Goal: Task Accomplishment & Management: Use online tool/utility

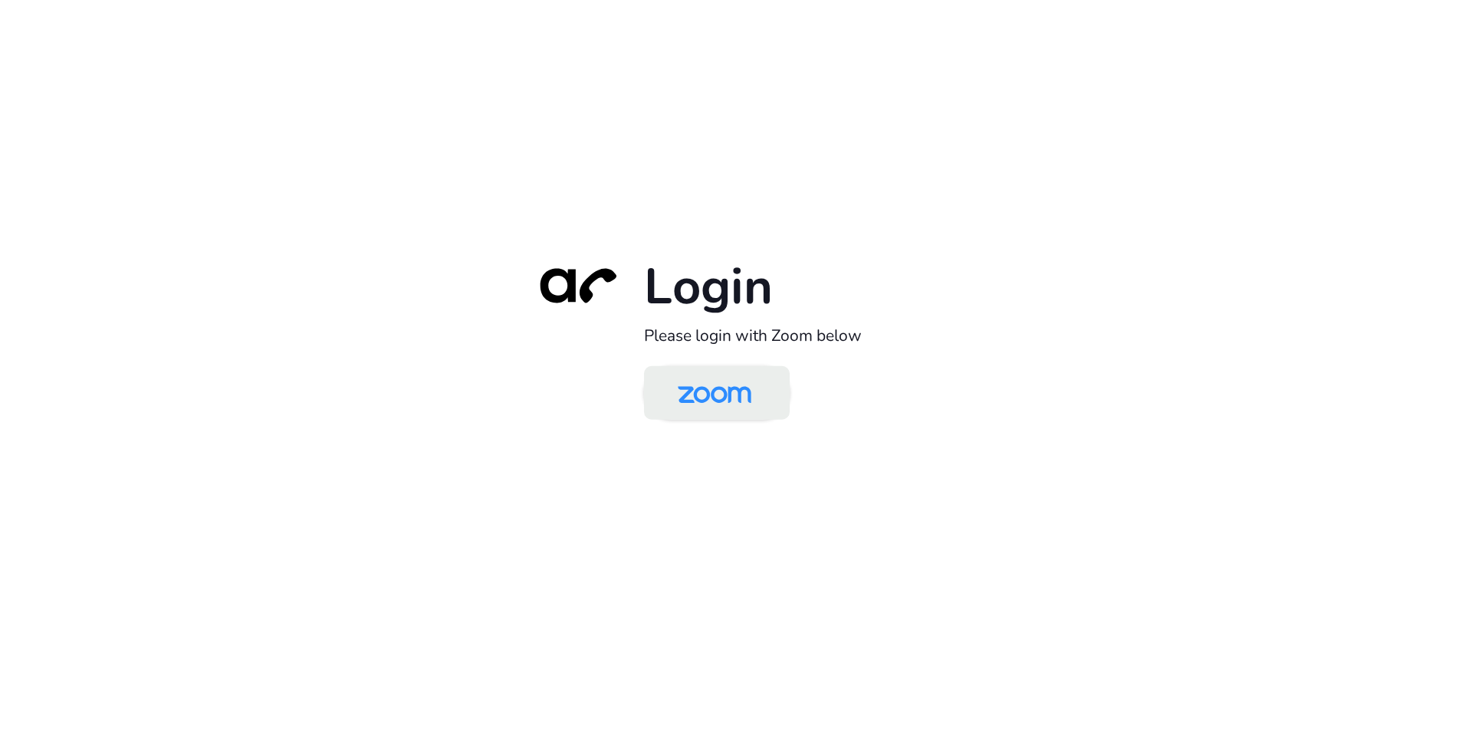
click at [718, 404] on img at bounding box center [715, 394] width 106 height 50
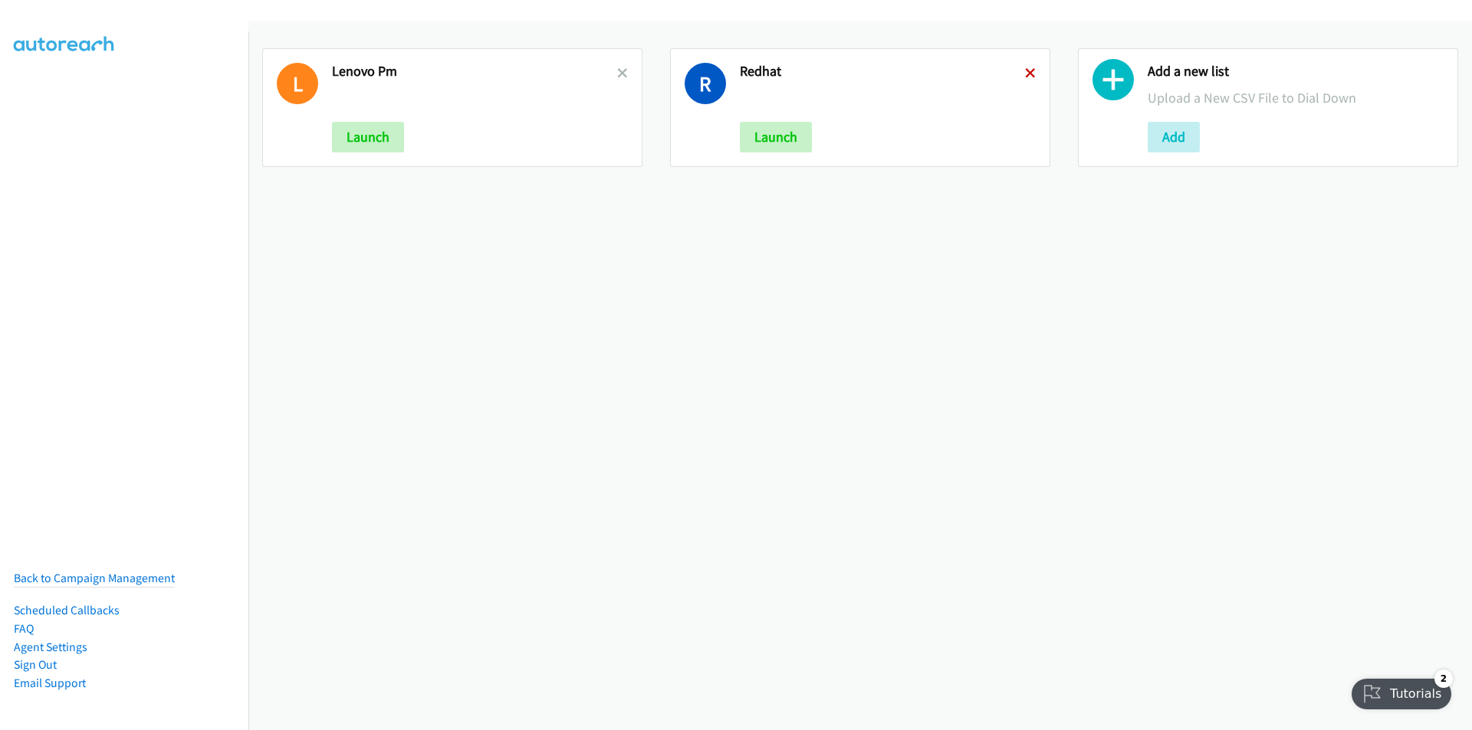
click at [1025, 73] on icon at bounding box center [1030, 74] width 11 height 11
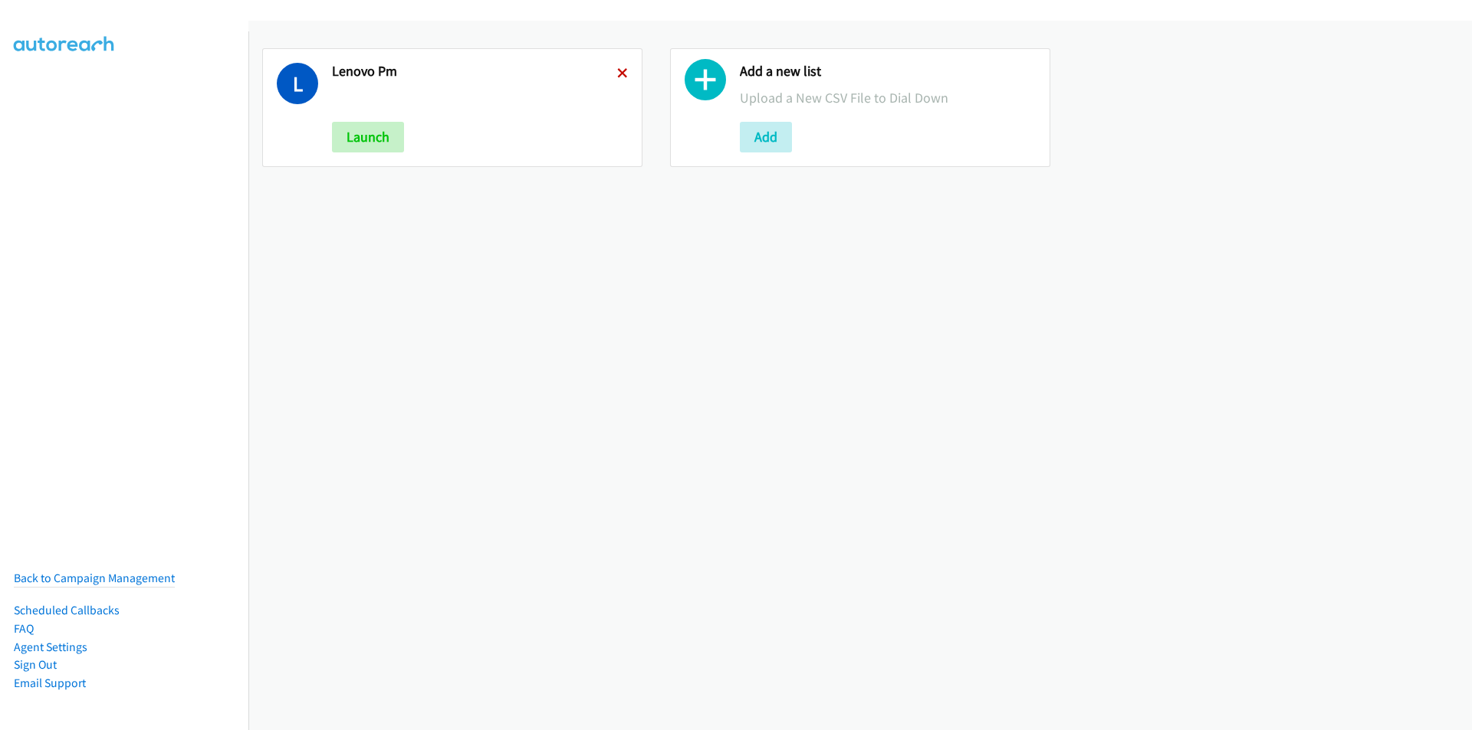
click at [620, 74] on icon at bounding box center [622, 74] width 11 height 11
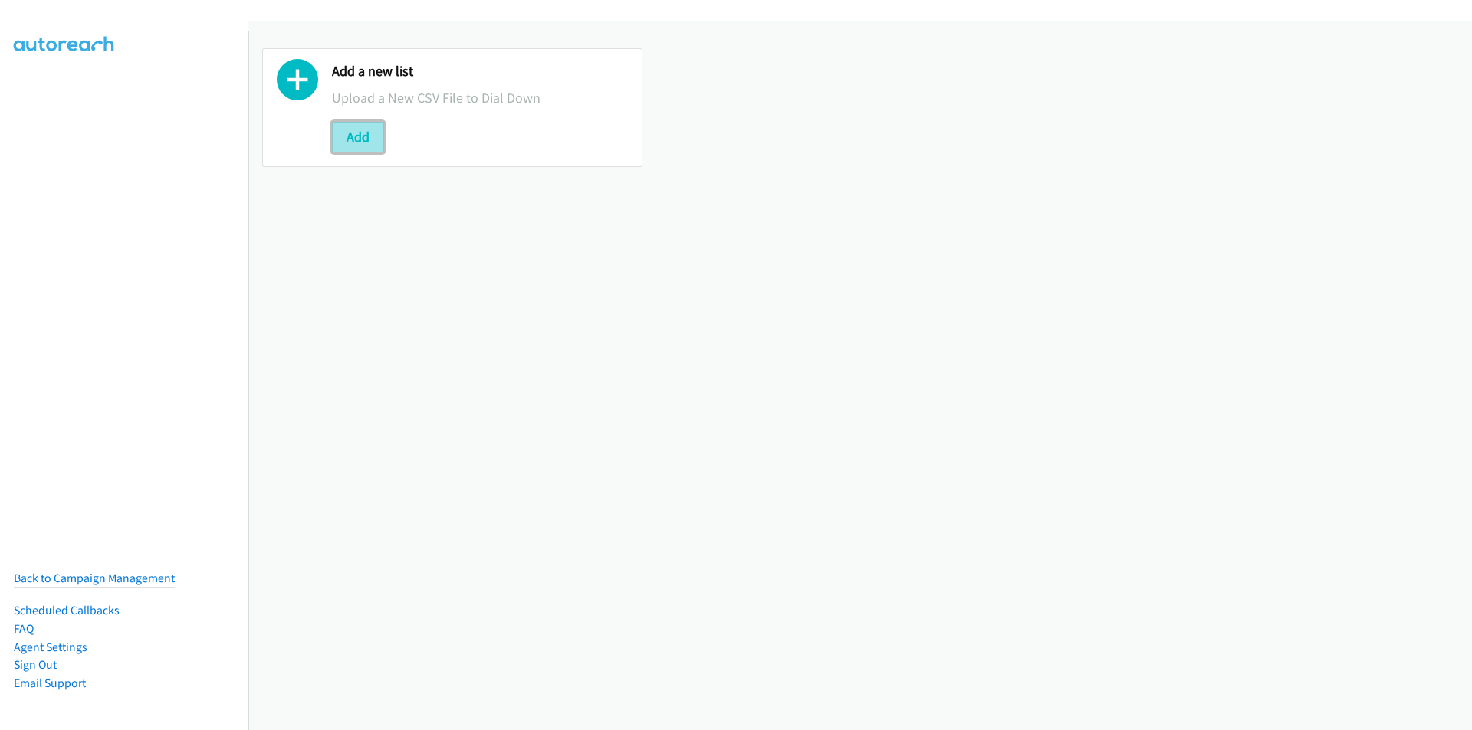
click at [340, 144] on button "Add" at bounding box center [358, 137] width 52 height 31
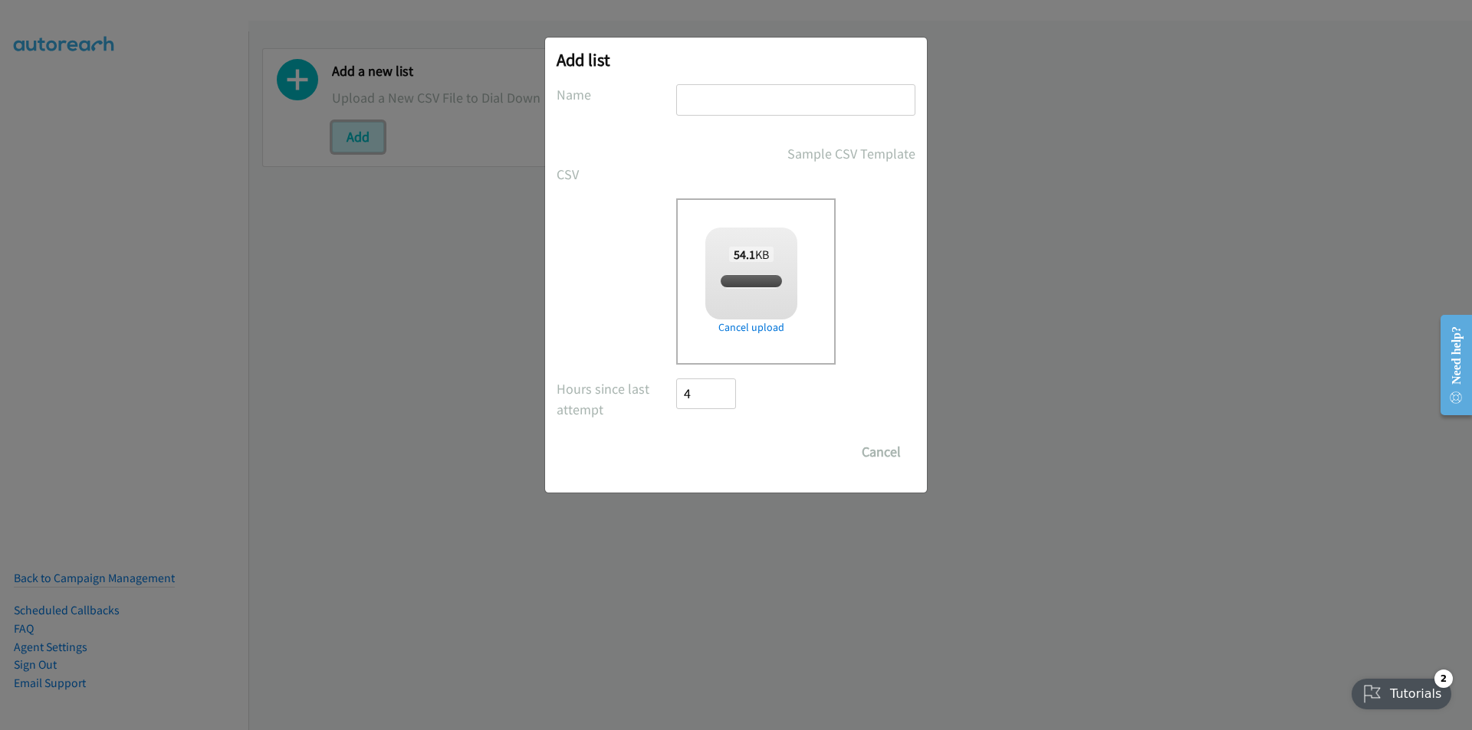
checkbox input "true"
click at [756, 107] on input "text" at bounding box center [795, 99] width 239 height 31
type input "Lenovo - MY"
click at [725, 447] on input "Save List" at bounding box center [716, 452] width 80 height 31
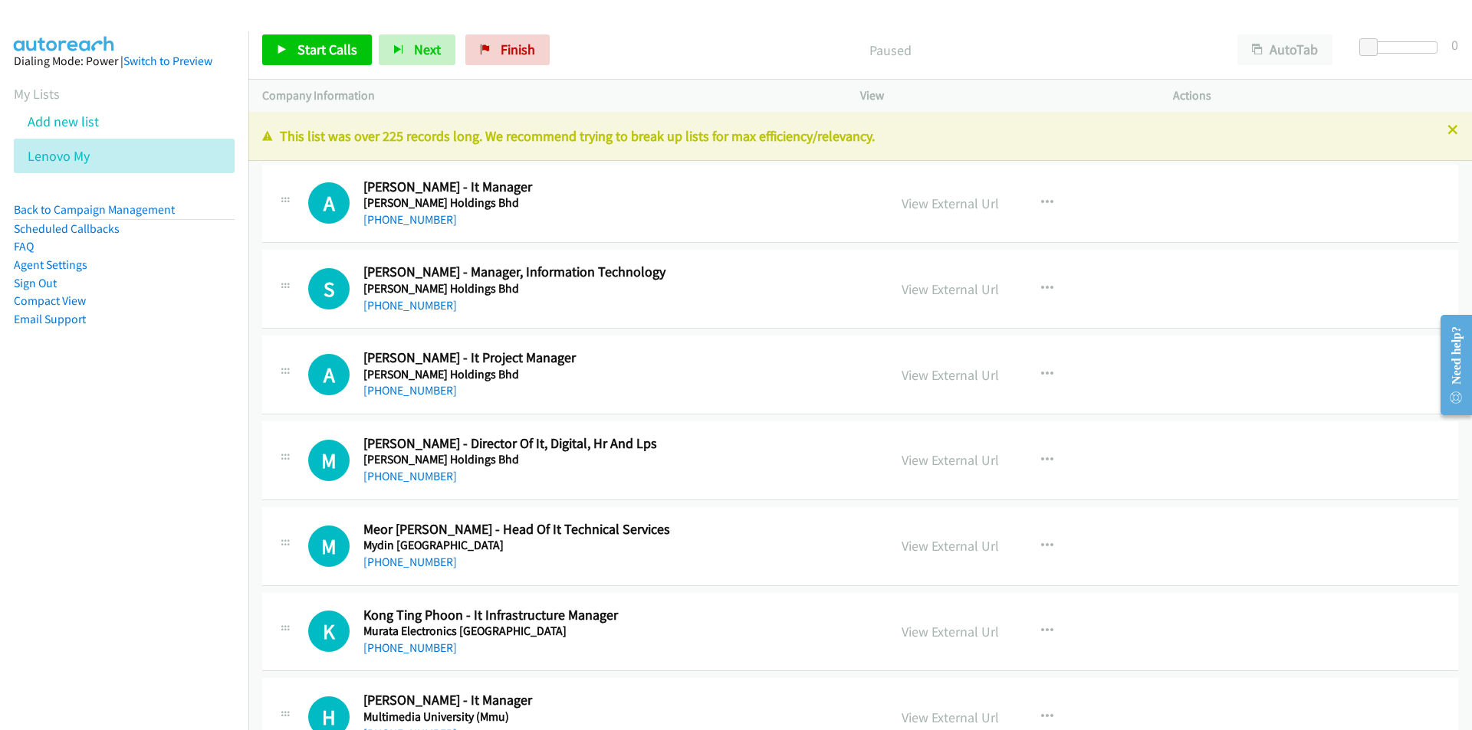
click at [182, 583] on nav "Dialing Mode: Power | Switch to Preview My Lists Add new list Lenovo My Back to…" at bounding box center [124, 396] width 249 height 730
click at [153, 585] on nav "Dialing Mode: Power | Switch to Preview My Lists Add new list Lenovo My Back to…" at bounding box center [124, 396] width 249 height 730
click at [961, 205] on link "View External Url" at bounding box center [949, 204] width 97 height 18
click at [944, 209] on link "View External Url" at bounding box center [949, 204] width 97 height 18
click at [348, 46] on span "Start Calls" at bounding box center [327, 50] width 60 height 18
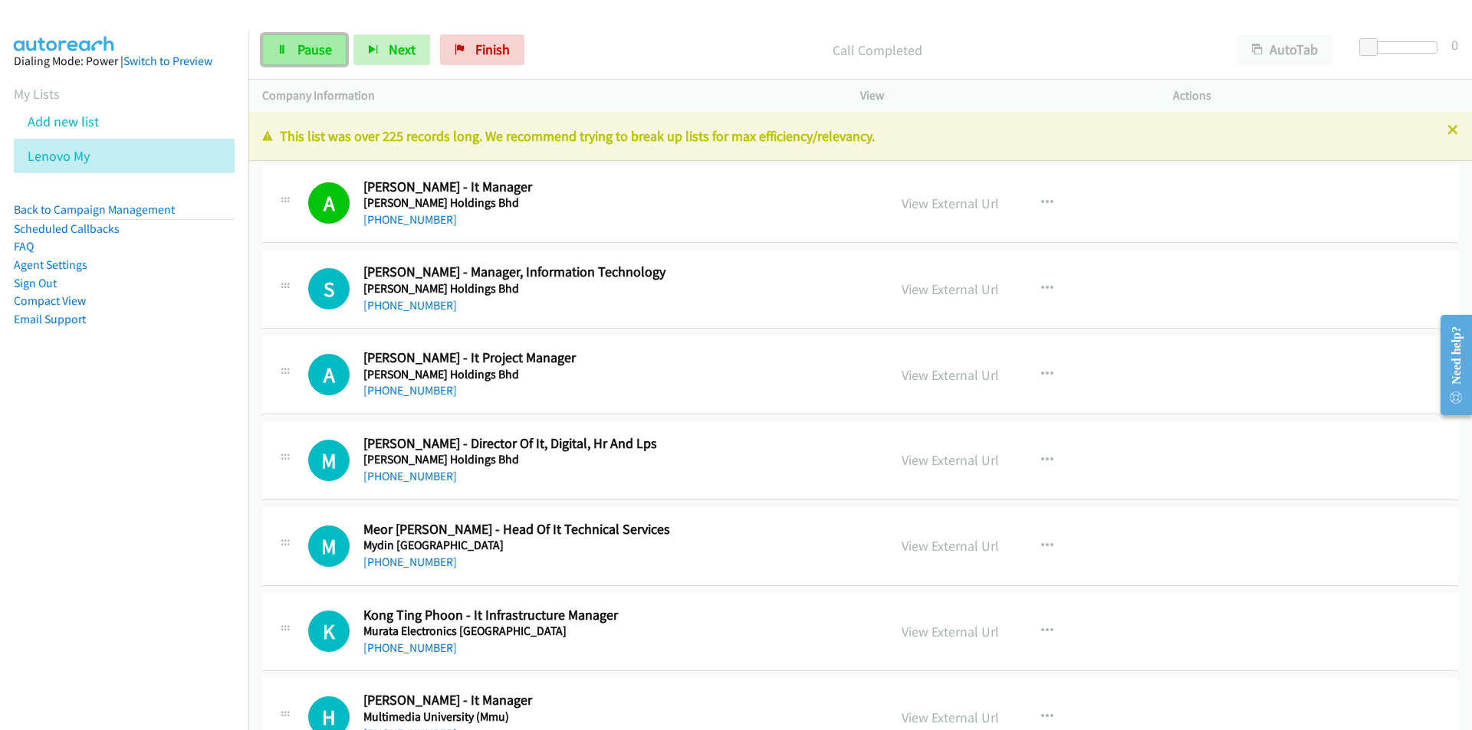
click at [297, 56] on span "Pause" at bounding box center [314, 50] width 34 height 18
click at [1041, 288] on icon "button" at bounding box center [1047, 289] width 12 height 12
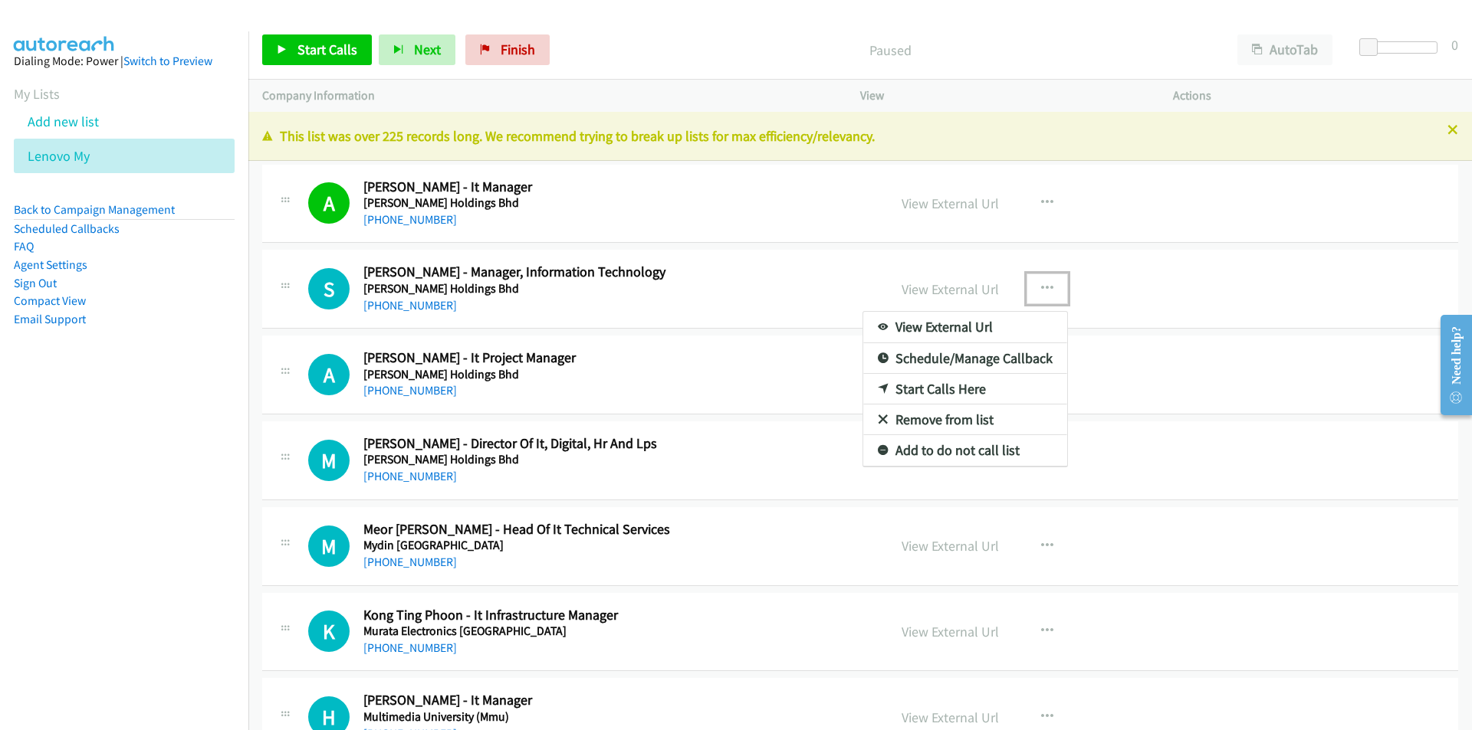
click at [942, 387] on link "Start Calls Here" at bounding box center [965, 389] width 204 height 31
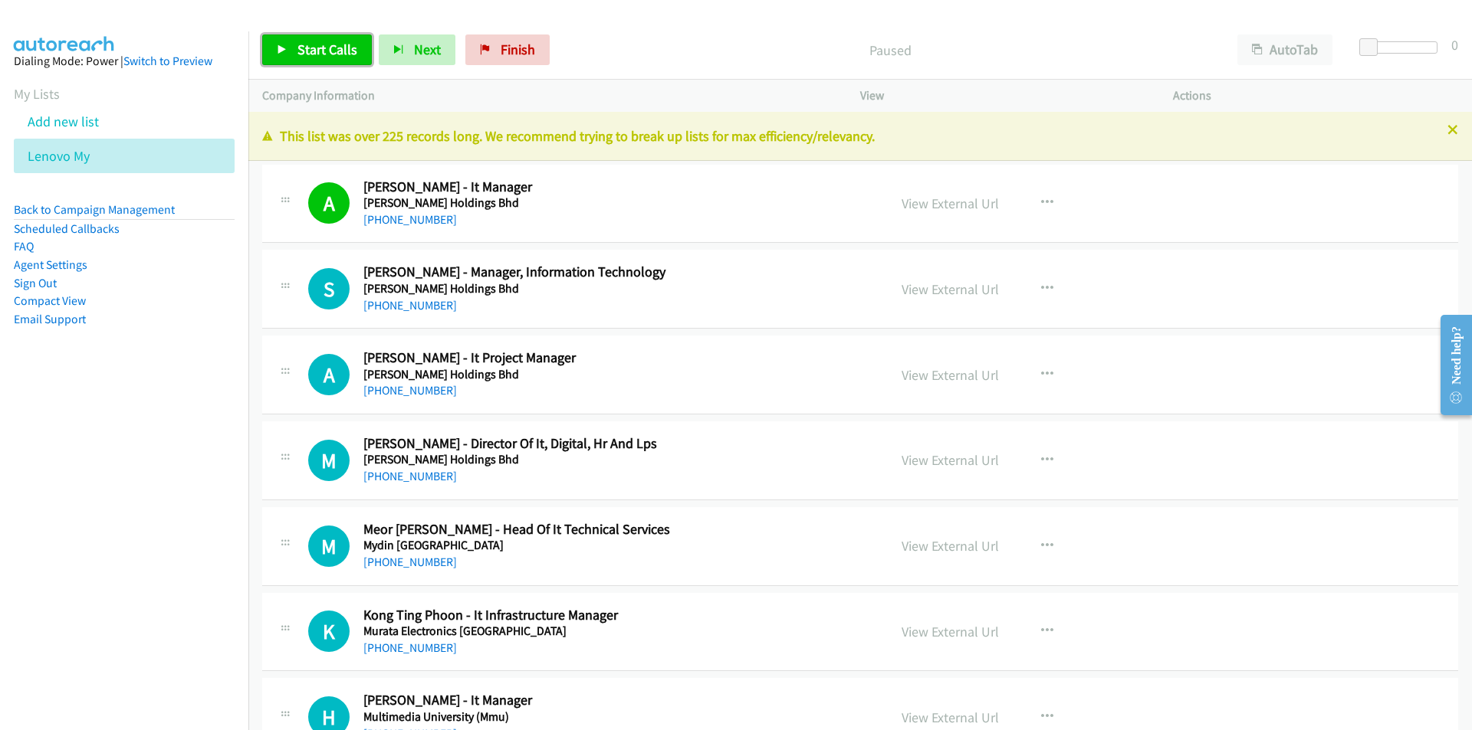
click at [314, 52] on span "Start Calls" at bounding box center [327, 50] width 60 height 18
drag, startPoint x: 147, startPoint y: 410, endPoint x: 217, endPoint y: 376, distance: 77.8
click at [147, 410] on nav "Dialing Mode: Power | Switch to Preview My Lists Add new list Lenovo My Back to…" at bounding box center [124, 396] width 249 height 730
click at [919, 286] on link "View External Url" at bounding box center [949, 290] width 97 height 18
click at [311, 44] on span "Pause" at bounding box center [314, 50] width 34 height 18
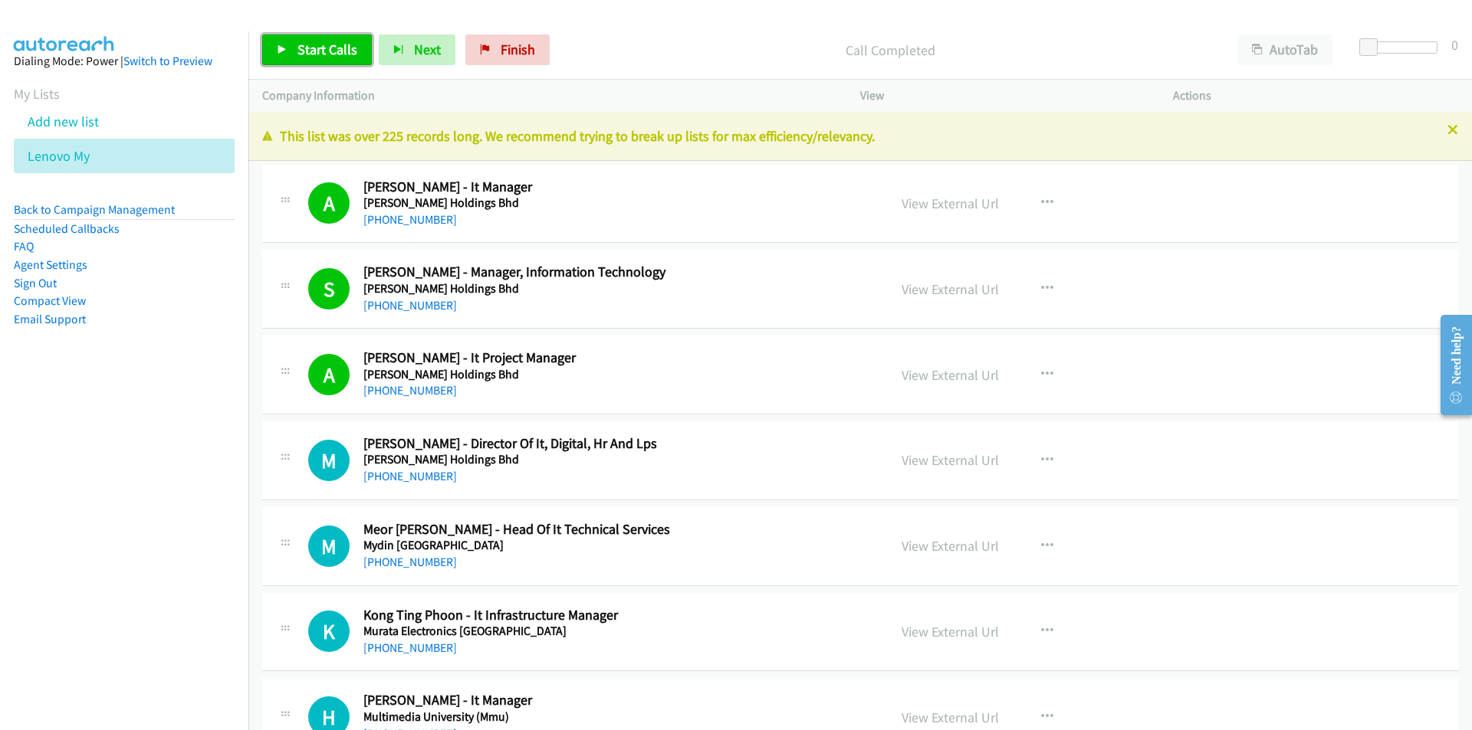
click at [302, 50] on span "Start Calls" at bounding box center [327, 50] width 60 height 18
click at [215, 535] on nav "Dialing Mode: Power | Switch to Preview My Lists Add new list Lenovo My Back to…" at bounding box center [124, 396] width 249 height 730
click at [908, 457] on link "View External Url" at bounding box center [949, 460] width 97 height 18
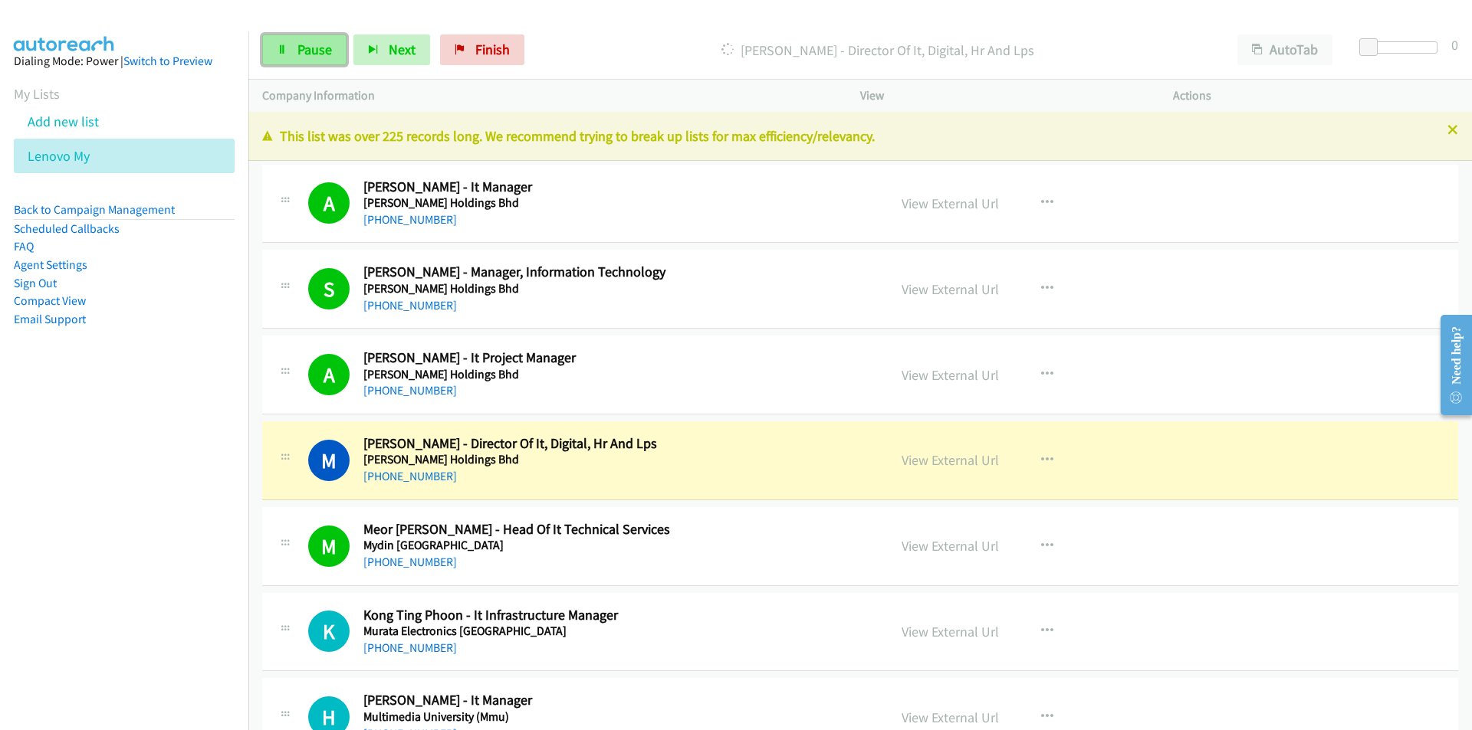
click at [298, 48] on span "Pause" at bounding box center [314, 50] width 34 height 18
click at [929, 28] on div "Start Calls Pause Next Finish Paused AutoTab AutoTab 0" at bounding box center [859, 50] width 1223 height 59
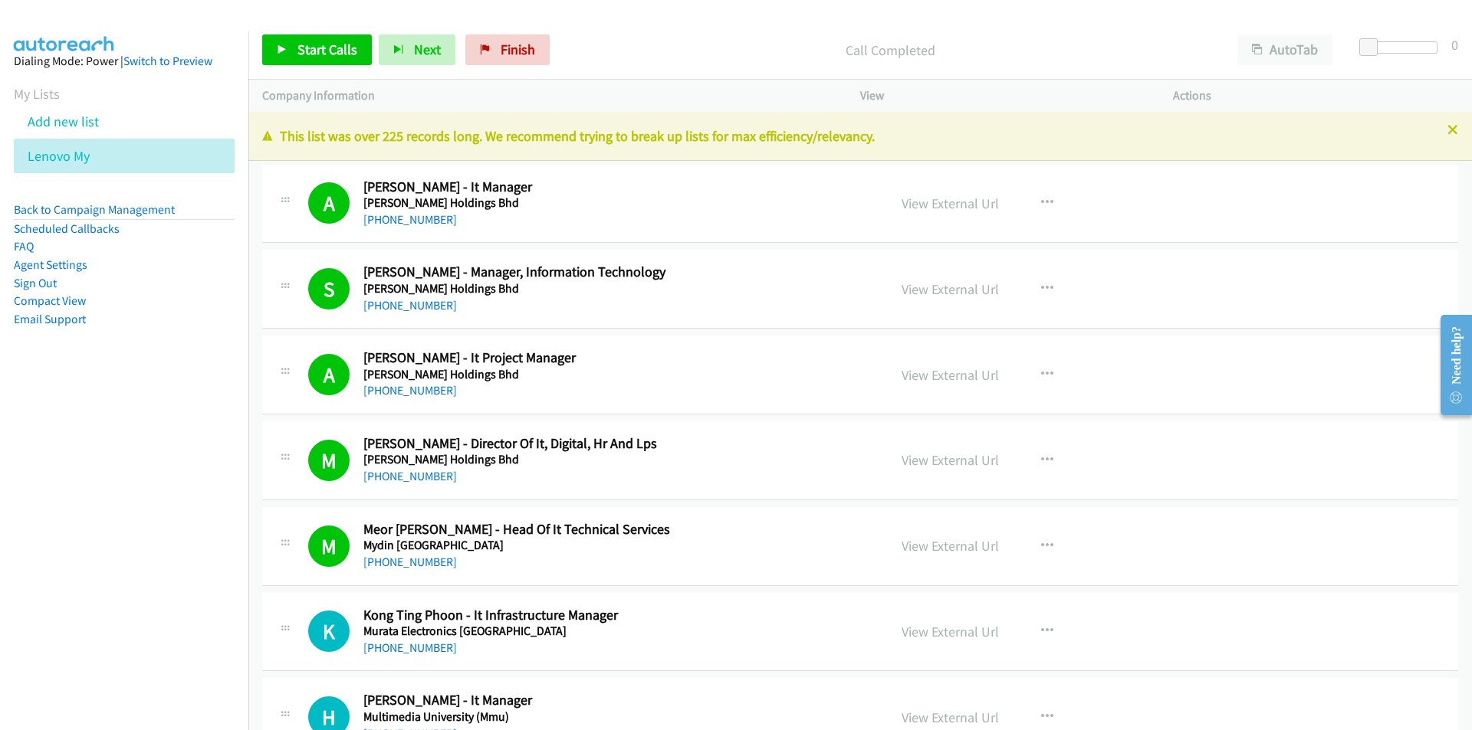
click at [91, 447] on nav "Dialing Mode: Power | Switch to Preview My Lists Add new list Lenovo My Back to…" at bounding box center [124, 396] width 249 height 730
